Goal: Information Seeking & Learning: Learn about a topic

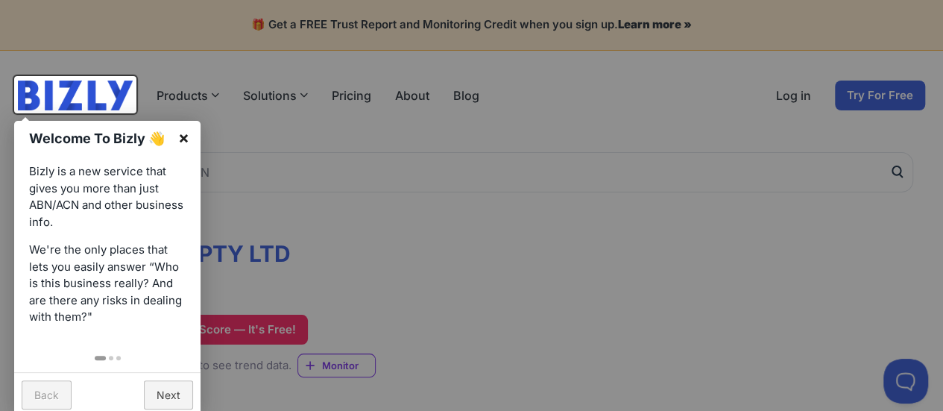
click at [183, 139] on link "×" at bounding box center [184, 138] width 34 height 34
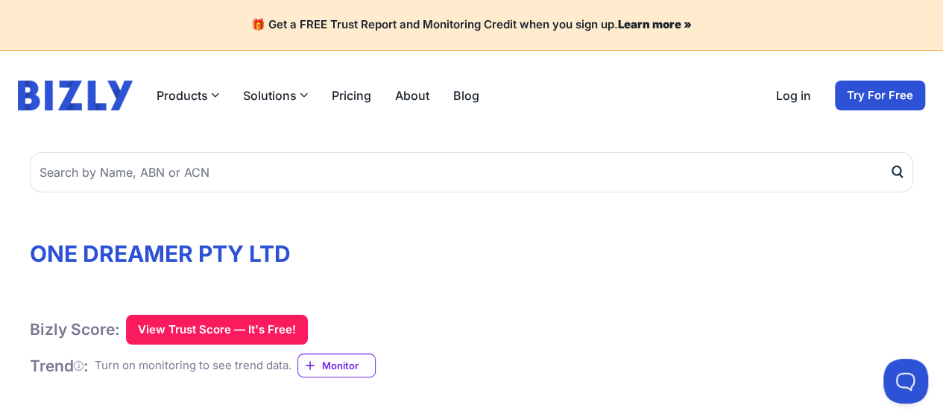
click at [183, 139] on header "Products Bizly Scores Free business assessment Bizly Reports Detailed business …" at bounding box center [471, 95] width 943 height 89
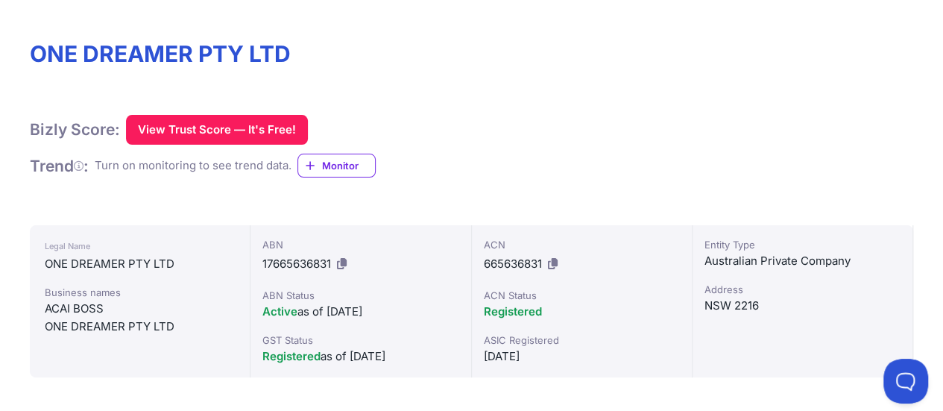
scroll to position [224, 0]
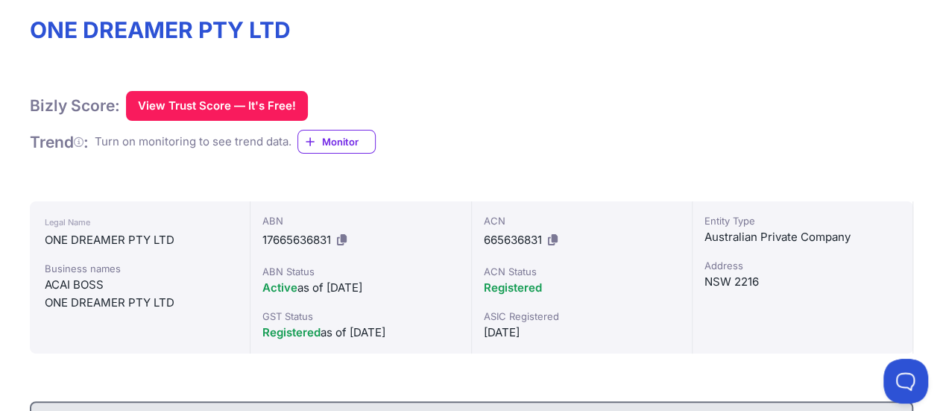
click at [279, 130] on div "Turn on monitoring to see trend data. Monitor" at bounding box center [235, 142] width 281 height 25
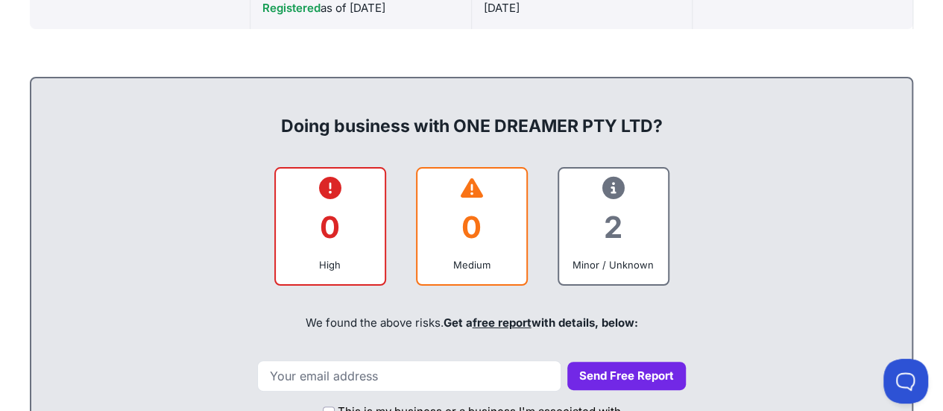
scroll to position [373, 0]
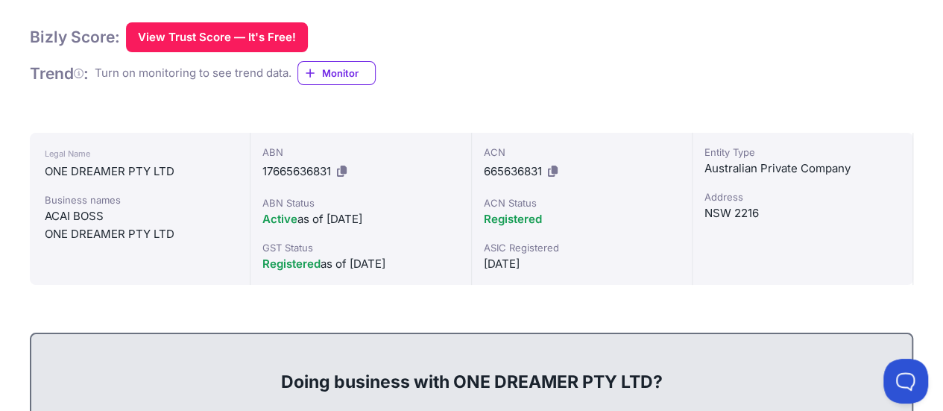
scroll to position [298, 0]
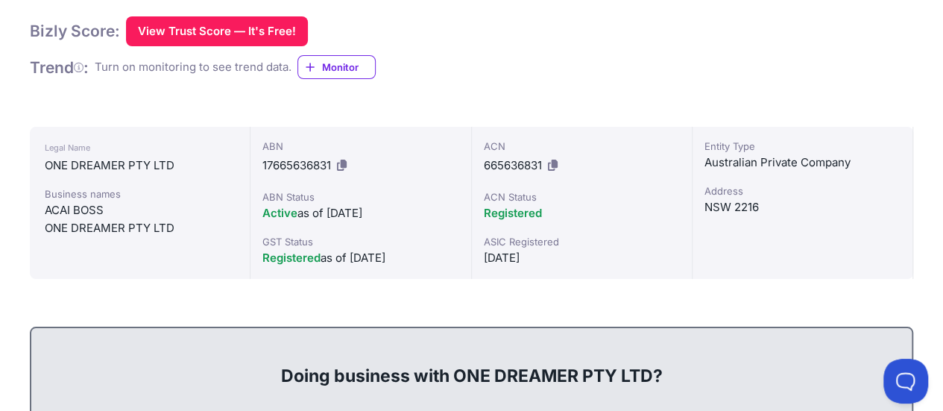
click at [580, 174] on div "ACN 665636831" at bounding box center [582, 158] width 196 height 39
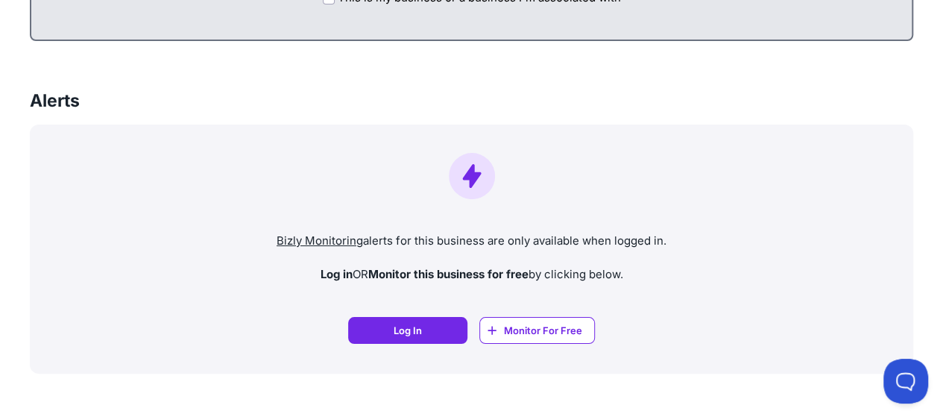
scroll to position [928, 0]
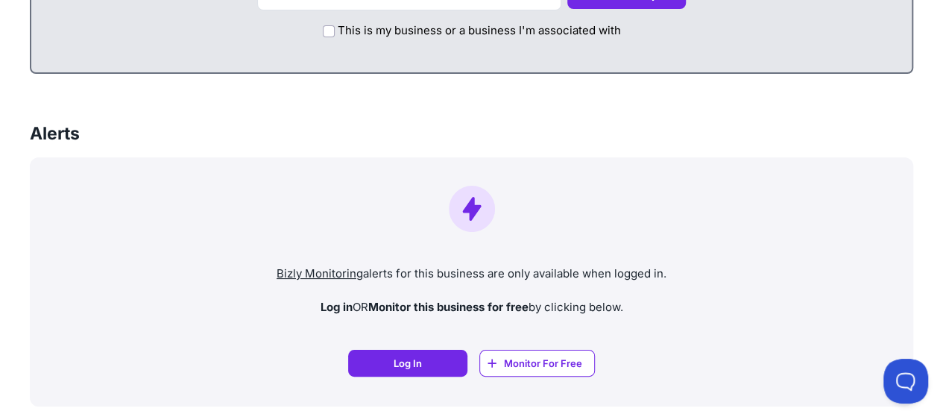
click at [719, 262] on div "Bizly Monitoring alerts for this business are only available when logged in. Lo…" at bounding box center [471, 281] width 883 height 249
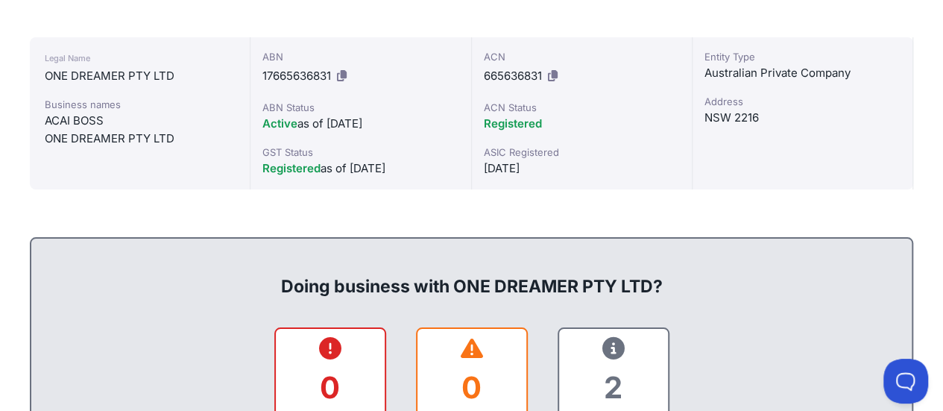
scroll to position [373, 0]
